Goal: Task Accomplishment & Management: Use online tool/utility

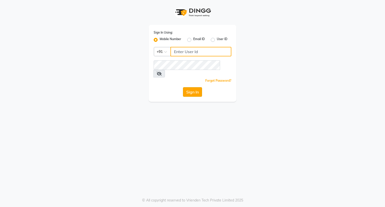
type input "9899469769"
click at [193, 87] on button "Sign In" at bounding box center [192, 92] width 19 height 10
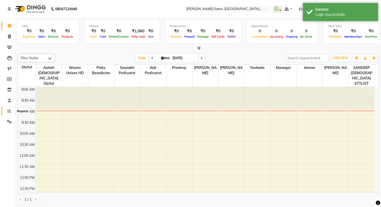
click at [9, 111] on icon at bounding box center [10, 111] width 4 height 4
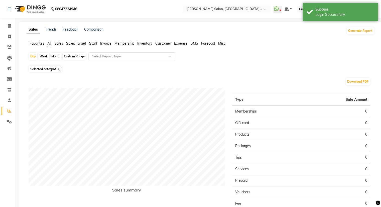
click at [59, 46] on ul "Favorites All Sales Sales Target Staff Invoice Membership Inventory Customer Ex…" at bounding box center [201, 44] width 348 height 6
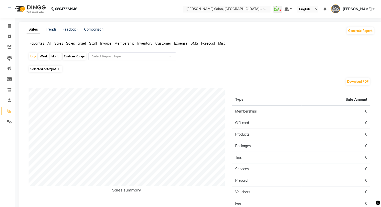
click at [59, 45] on span "Sales" at bounding box center [58, 43] width 9 height 5
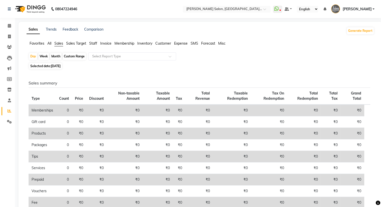
click at [57, 58] on div "Month" at bounding box center [56, 56] width 12 height 7
select select "9"
select select "2025"
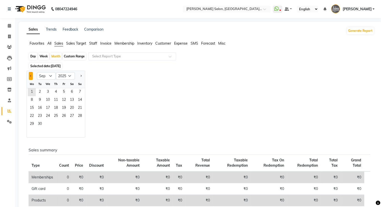
click at [32, 76] on span "Previous month" at bounding box center [31, 76] width 2 height 2
select select "8"
click at [57, 100] on span "7" at bounding box center [56, 100] width 8 height 8
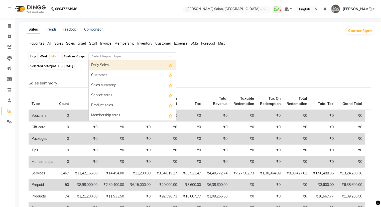
click at [108, 54] on input "text" at bounding box center [127, 56] width 72 height 5
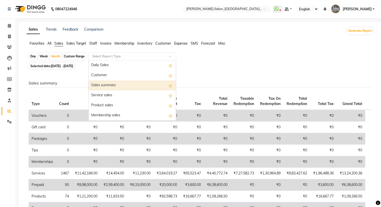
click at [109, 86] on div "Sales summary" at bounding box center [132, 85] width 87 height 10
select select "full_report"
select select "pdf"
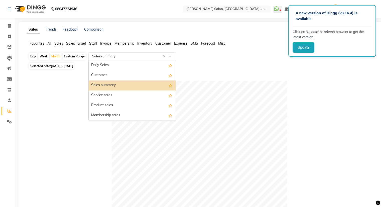
click at [174, 58] on span at bounding box center [172, 57] width 6 height 5
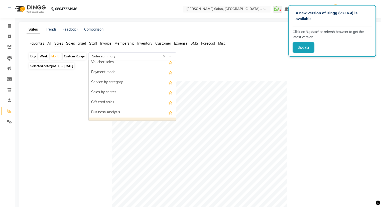
scroll to position [82, 0]
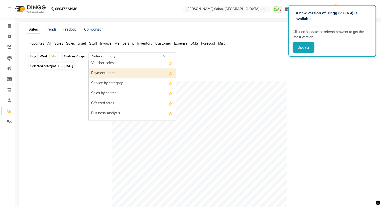
click at [137, 72] on div "Payment mode" at bounding box center [132, 73] width 87 height 10
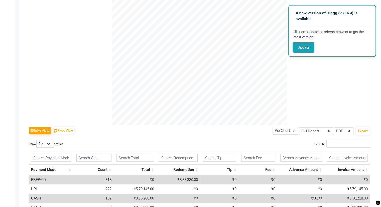
scroll to position [196, 0]
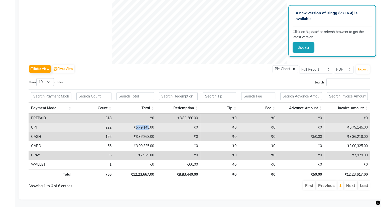
drag, startPoint x: 135, startPoint y: 124, endPoint x: 148, endPoint y: 124, distance: 13.3
click at [148, 124] on td "₹5,79,145.00" at bounding box center [135, 127] width 43 height 9
copy td "5,79,145"
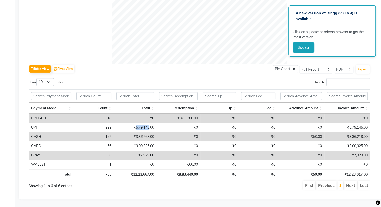
scroll to position [0, 0]
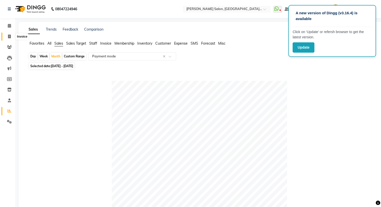
click at [7, 38] on span at bounding box center [9, 37] width 9 height 6
select select "service"
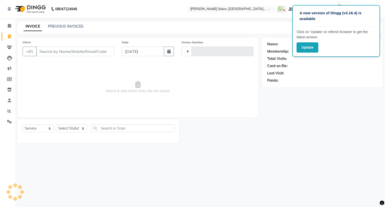
type input "3247"
select select "5893"
click at [63, 26] on link "PREVIOUS INVOICES" at bounding box center [65, 26] width 35 height 5
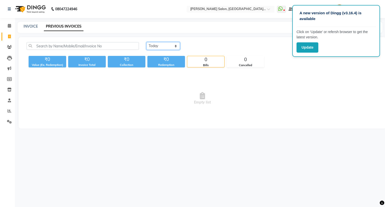
click at [168, 48] on select "Today Yesterday Custom Range" at bounding box center [163, 46] width 34 height 8
select select "yesterday"
click at [146, 42] on select "Today Yesterday Custom Range" at bounding box center [163, 46] width 34 height 8
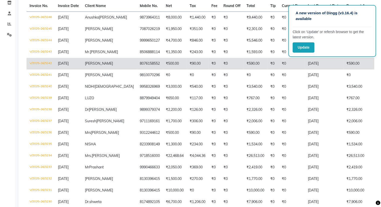
scroll to position [88, 0]
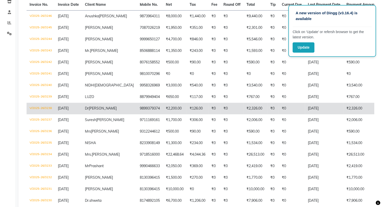
click at [95, 111] on span "[PERSON_NAME]" at bounding box center [103, 108] width 28 height 5
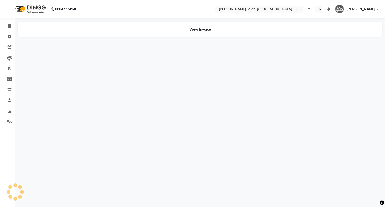
select select "en"
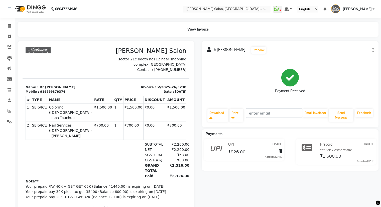
scroll to position [19, 0]
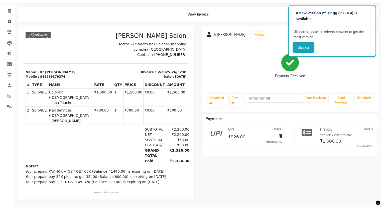
click at [51, 78] on div "919899379374" at bounding box center [52, 76] width 25 height 5
click at [41, 75] on div "919899379374" at bounding box center [52, 76] width 25 height 5
drag, startPoint x: 42, startPoint y: 76, endPoint x: 59, endPoint y: 75, distance: 17.8
click at [59, 75] on div "Mobile : 919899379374" at bounding box center [64, 76] width 77 height 5
copy div "9899379374"
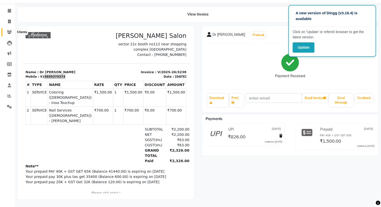
click at [10, 30] on span at bounding box center [9, 32] width 9 height 6
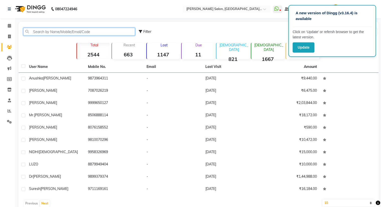
click at [86, 30] on input "text" at bounding box center [79, 32] width 112 height 8
paste input "9899379374"
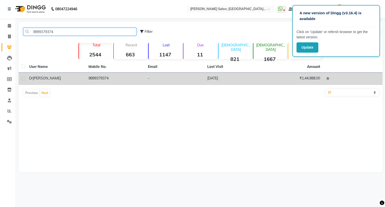
type input "9899379374"
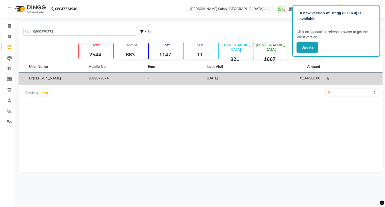
click at [92, 80] on td "9899379374" at bounding box center [114, 79] width 59 height 12
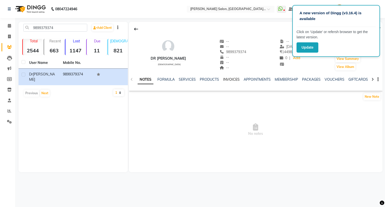
click at [235, 80] on link "INVOICES" at bounding box center [231, 79] width 17 height 5
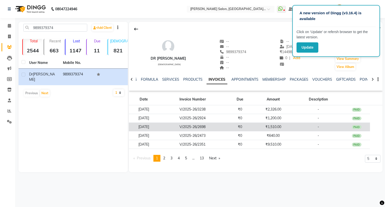
click at [212, 128] on td "V/2025-26/2698" at bounding box center [193, 127] width 68 height 9
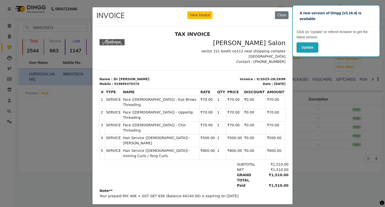
scroll to position [4, 0]
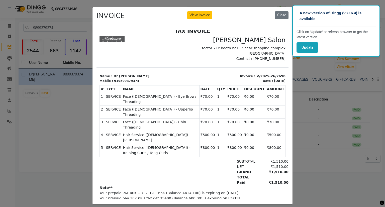
click at [202, 164] on div "NET ₹1,510.00" at bounding box center [223, 166] width 130 height 5
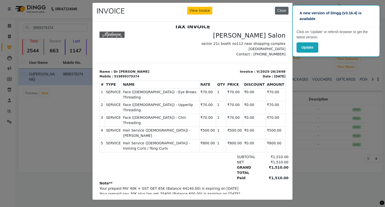
click at [278, 8] on button "Close" at bounding box center [282, 11] width 14 height 8
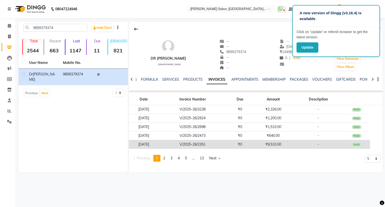
click at [196, 147] on td "V/2025-26/2351" at bounding box center [193, 144] width 68 height 9
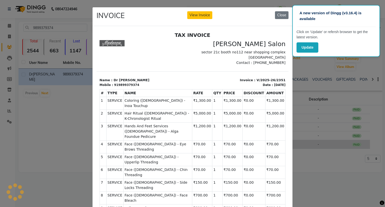
scroll to position [0, 0]
click at [276, 19] on div "INVOICE View Invoice Close" at bounding box center [192, 16] width 200 height 19
click at [277, 16] on button "Close" at bounding box center [282, 15] width 14 height 8
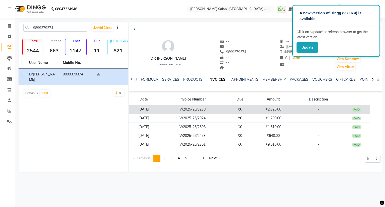
click at [157, 113] on td "[DATE]" at bounding box center [144, 109] width 30 height 9
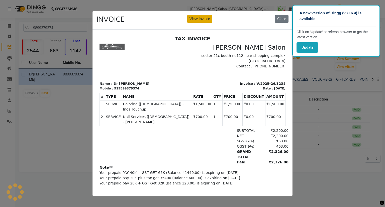
click at [200, 20] on button "View Invoice" at bounding box center [199, 19] width 25 height 8
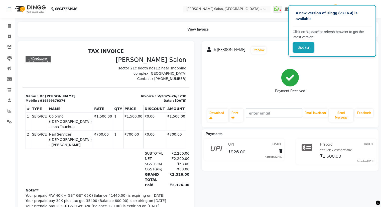
scroll to position [19, 0]
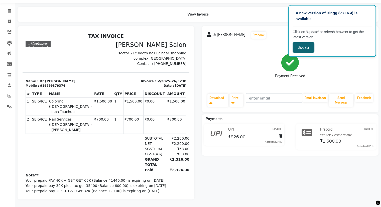
click at [307, 47] on button "Update" at bounding box center [304, 47] width 22 height 10
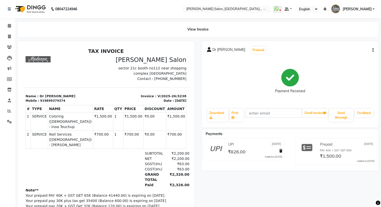
click at [371, 51] on button "button" at bounding box center [372, 50] width 3 height 5
click at [352, 52] on div "Edit Item Staff" at bounding box center [348, 50] width 34 height 6
select select
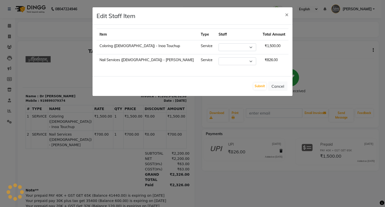
select select "48533"
select select "48548"
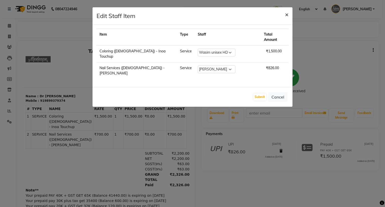
click at [284, 16] on button "×" at bounding box center [287, 14] width 12 height 14
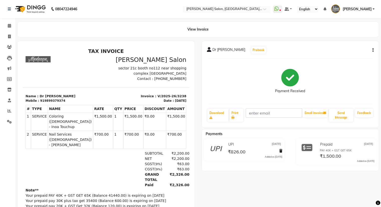
scroll to position [19, 0]
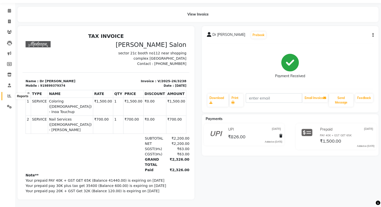
click at [11, 94] on span at bounding box center [9, 96] width 9 height 6
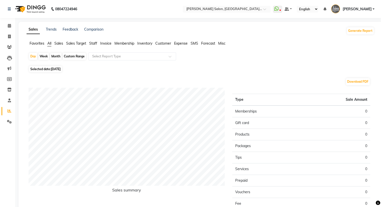
click at [56, 55] on div "Month" at bounding box center [56, 56] width 12 height 7
select select "9"
select select "2025"
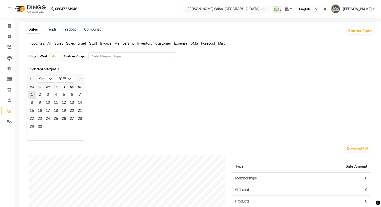
click at [28, 79] on div at bounding box center [32, 79] width 10 height 8
click at [30, 79] on button "Previous month" at bounding box center [31, 79] width 4 height 8
select select "8"
click at [56, 108] on span "14" at bounding box center [56, 111] width 8 height 8
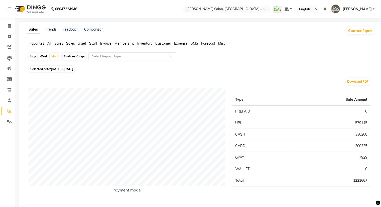
click at [94, 43] on span "Staff" at bounding box center [93, 43] width 8 height 5
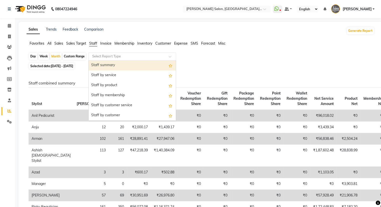
click at [118, 59] on div "Select Report Type" at bounding box center [132, 56] width 88 height 8
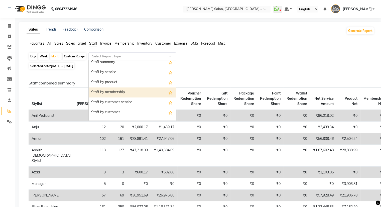
scroll to position [3, 0]
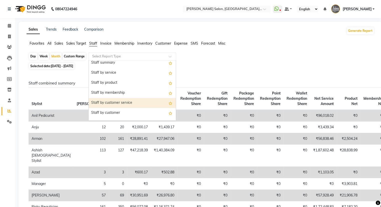
click at [128, 101] on div "Staff by customer service" at bounding box center [132, 103] width 87 height 10
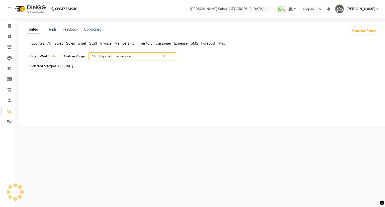
select select "full_report"
select select "pdf"
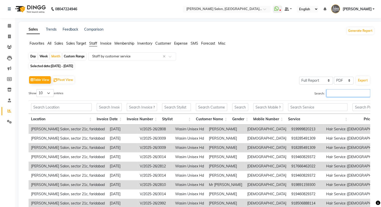
click at [333, 93] on input "Search:" at bounding box center [349, 93] width 44 height 8
type input "a"
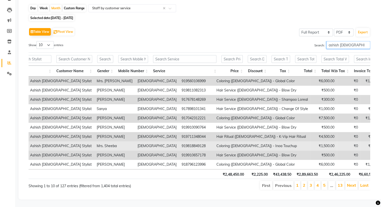
scroll to position [0, 0]
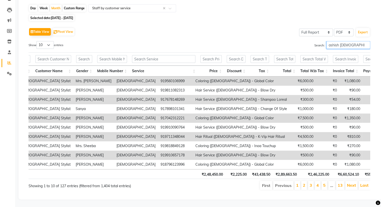
type input "ashish female stylist"
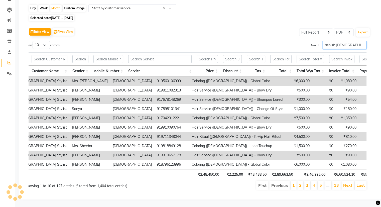
scroll to position [0, 233]
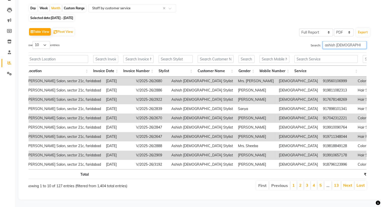
click at [362, 41] on input "ashish female stylist" at bounding box center [345, 45] width 44 height 8
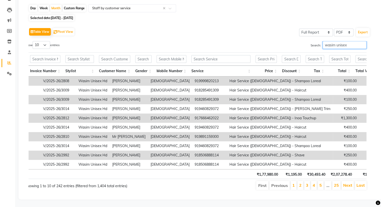
scroll to position [0, 93]
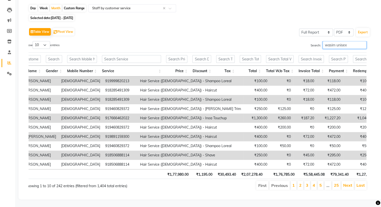
type input "wasim unisex"
click at [363, 41] on input "wasim unisex" at bounding box center [345, 45] width 44 height 8
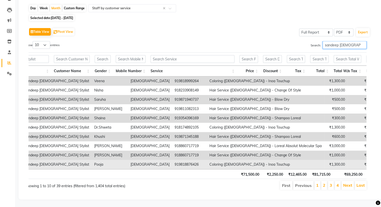
type input "sandeep female stylist"
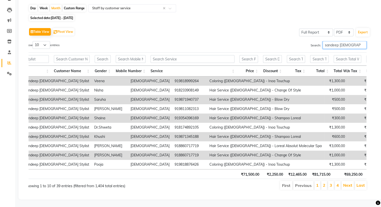
click at [362, 41] on input "sandeep female stylist" at bounding box center [345, 45] width 44 height 8
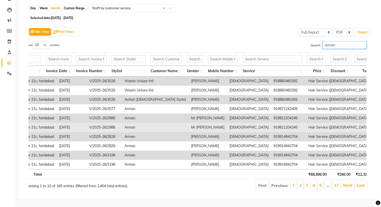
type input "arman"
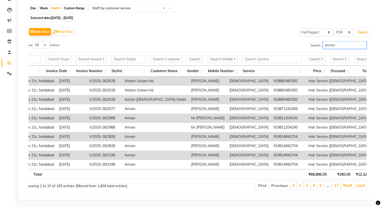
click at [362, 41] on input "arman" at bounding box center [345, 45] width 44 height 8
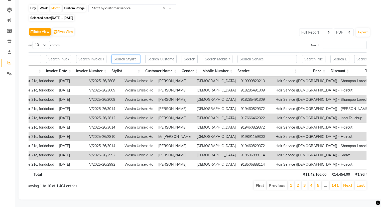
click at [133, 55] on input "text" at bounding box center [126, 59] width 29 height 8
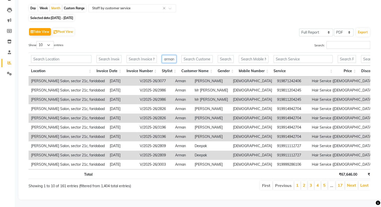
click at [167, 55] on input "arman" at bounding box center [169, 59] width 15 height 8
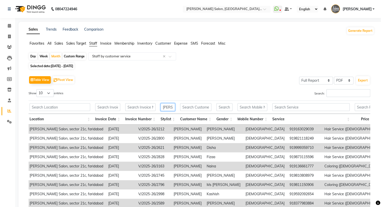
click at [169, 108] on input "manveer" at bounding box center [168, 107] width 15 height 8
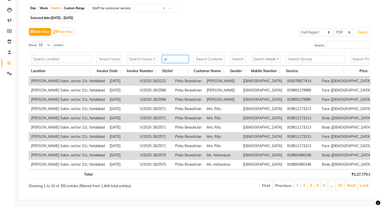
type input "p"
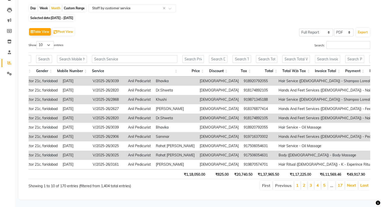
scroll to position [0, 0]
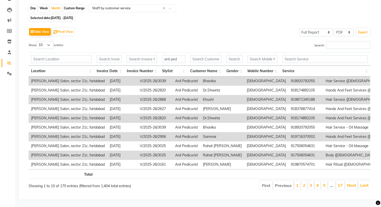
click at [191, 66] on th "Customer Name" at bounding box center [206, 71] width 36 height 11
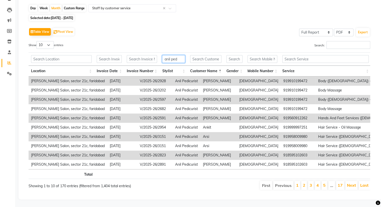
click at [180, 55] on input "anil ped" at bounding box center [173, 59] width 23 height 8
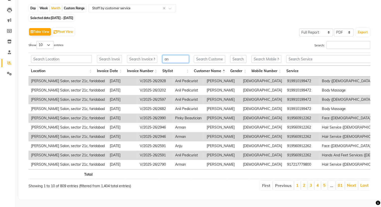
type input "a"
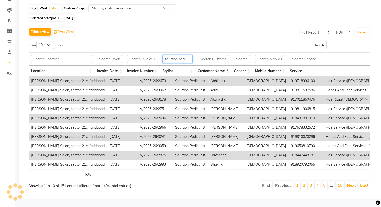
click at [190, 55] on input "saurabh ped" at bounding box center [177, 59] width 30 height 8
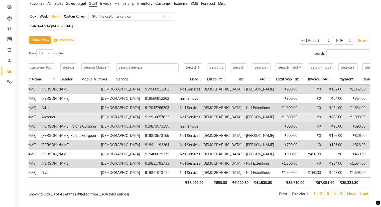
scroll to position [0, 223]
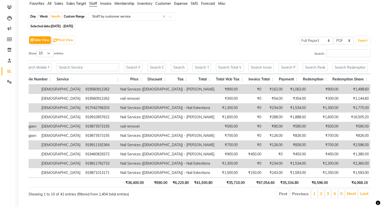
type input "ravi"
click at [252, 35] on div "Table View Pivot View Select Full Report Filtered Report Select CSV PDF Export …" at bounding box center [200, 117] width 350 height 172
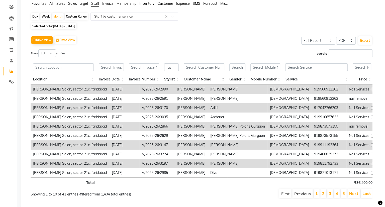
scroll to position [0, 0]
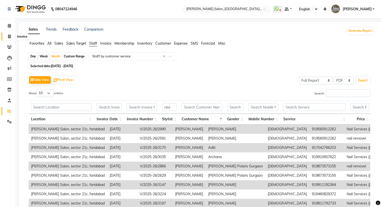
click at [10, 36] on icon at bounding box center [9, 37] width 3 height 4
select select "service"
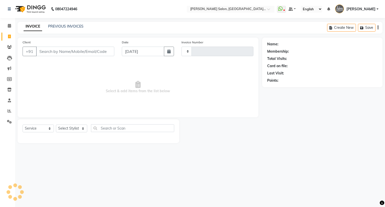
type input "3247"
select select "5893"
